Goal: Task Accomplishment & Management: Manage account settings

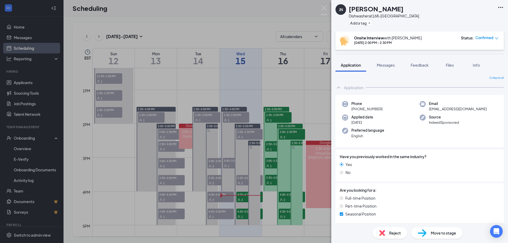
scroll to position [160, 0]
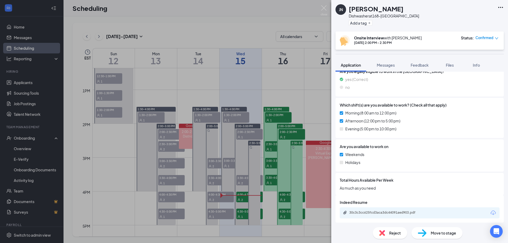
click at [33, 84] on div "[PERSON_NAME] [PERSON_NAME] Dishwasher at 168-Montvale Add a tag Onsite Intervi…" at bounding box center [254, 121] width 508 height 243
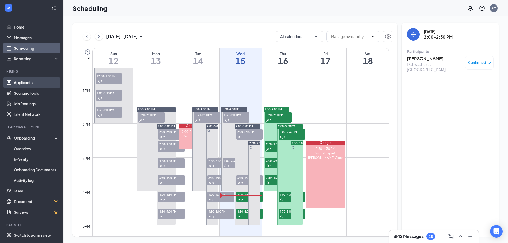
click at [32, 85] on link "Applicants" at bounding box center [36, 82] width 45 height 11
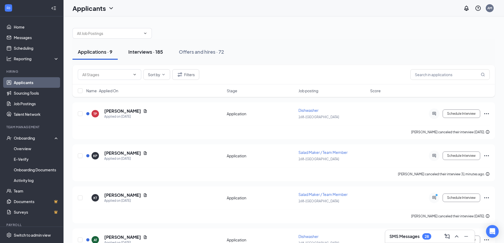
click at [145, 51] on div "Interviews · 185" at bounding box center [145, 51] width 35 height 7
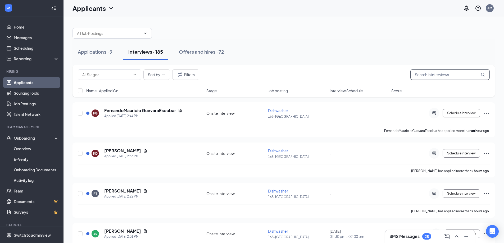
click at [428, 74] on input "text" at bounding box center [449, 74] width 79 height 11
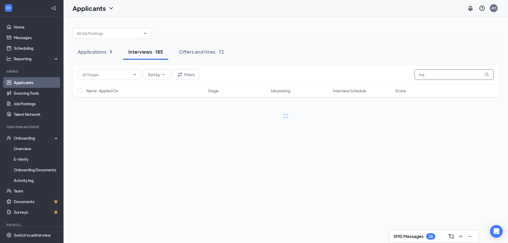
type input "m"
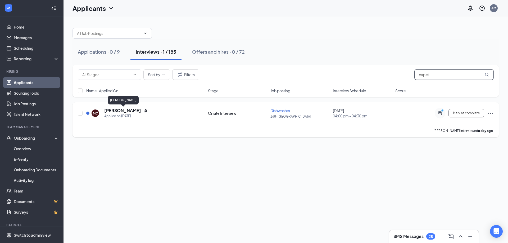
type input "capist"
click at [126, 109] on h5 "[PERSON_NAME]" at bounding box center [122, 111] width 37 height 6
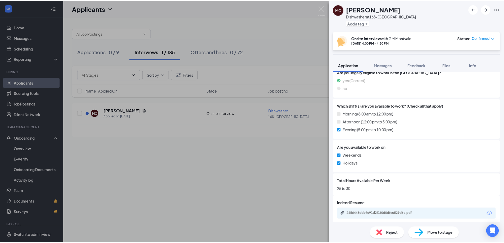
scroll to position [160, 0]
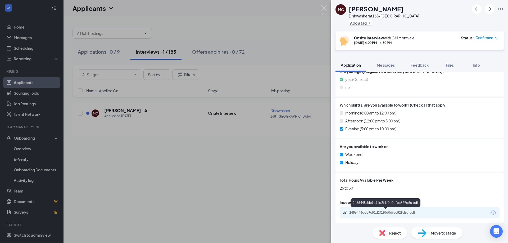
click at [382, 214] on div "2456448dde9c91d2f1f0d0dfec529d6c.pdf" at bounding box center [386, 212] width 74 height 4
click at [323, 8] on img at bounding box center [323, 10] width 7 height 10
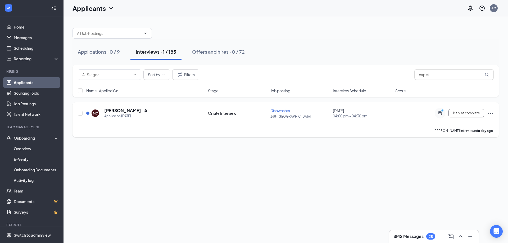
click at [492, 114] on icon "Ellipses" at bounding box center [490, 113] width 5 height 1
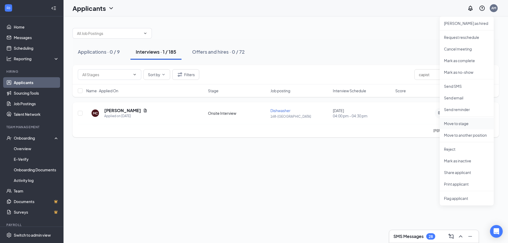
click at [462, 125] on p "Move to stage" at bounding box center [466, 123] width 45 height 5
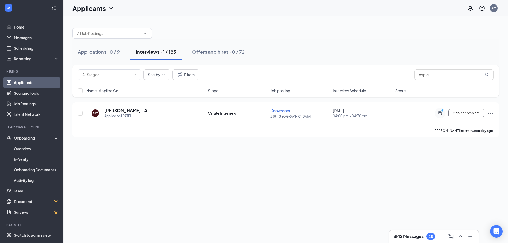
type input "Hiring Complete (final stage)"
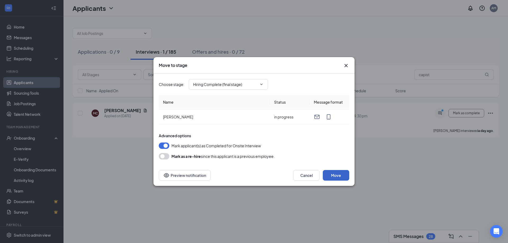
click at [334, 174] on button "Move" at bounding box center [336, 175] width 26 height 11
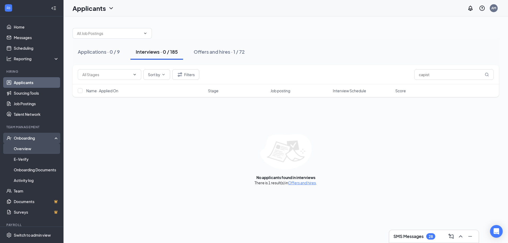
click at [31, 147] on link "Overview" at bounding box center [36, 148] width 45 height 11
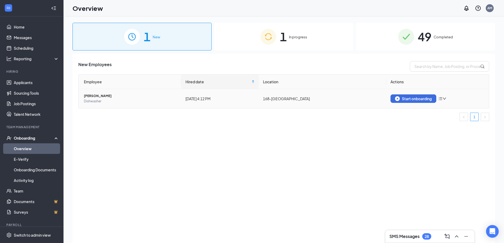
click at [441, 98] on icon "bars" at bounding box center [440, 98] width 4 height 4
click at [381, 154] on div "New Employees Employee Hired date Location Actions [PERSON_NAME] Dishwasher [DA…" at bounding box center [283, 155] width 422 height 203
click at [417, 100] on div "Start onboarding" at bounding box center [413, 98] width 37 height 5
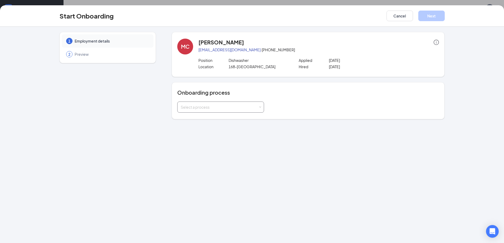
click at [241, 107] on div "Select a process" at bounding box center [219, 106] width 77 height 5
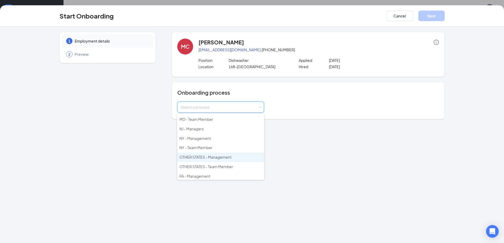
scroll to position [76, 0]
click at [227, 156] on span "OTHER STATES - Team Member" at bounding box center [206, 155] width 54 height 5
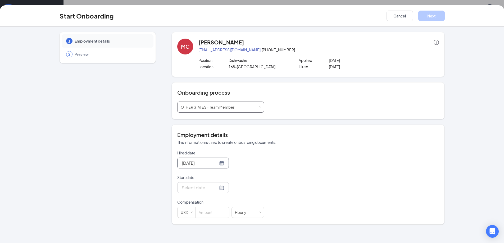
scroll to position [24, 0]
click at [215, 188] on div at bounding box center [203, 187] width 43 height 7
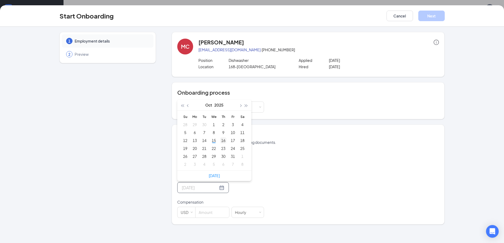
type input "[DATE]"
click at [224, 140] on div "16" at bounding box center [223, 140] width 6 height 6
click at [204, 214] on input at bounding box center [212, 212] width 34 height 11
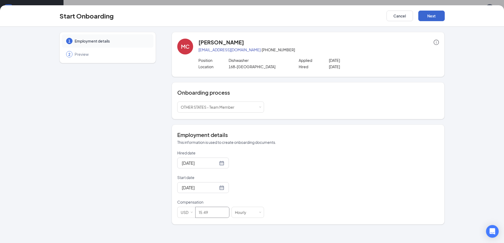
type input "15.49"
click at [433, 17] on button "Next" at bounding box center [431, 16] width 26 height 11
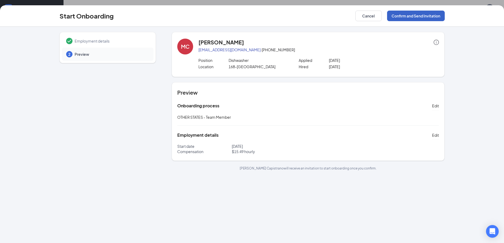
click at [423, 16] on button "Confirm and Send Invitation" at bounding box center [416, 16] width 58 height 11
